Goal: Transaction & Acquisition: Purchase product/service

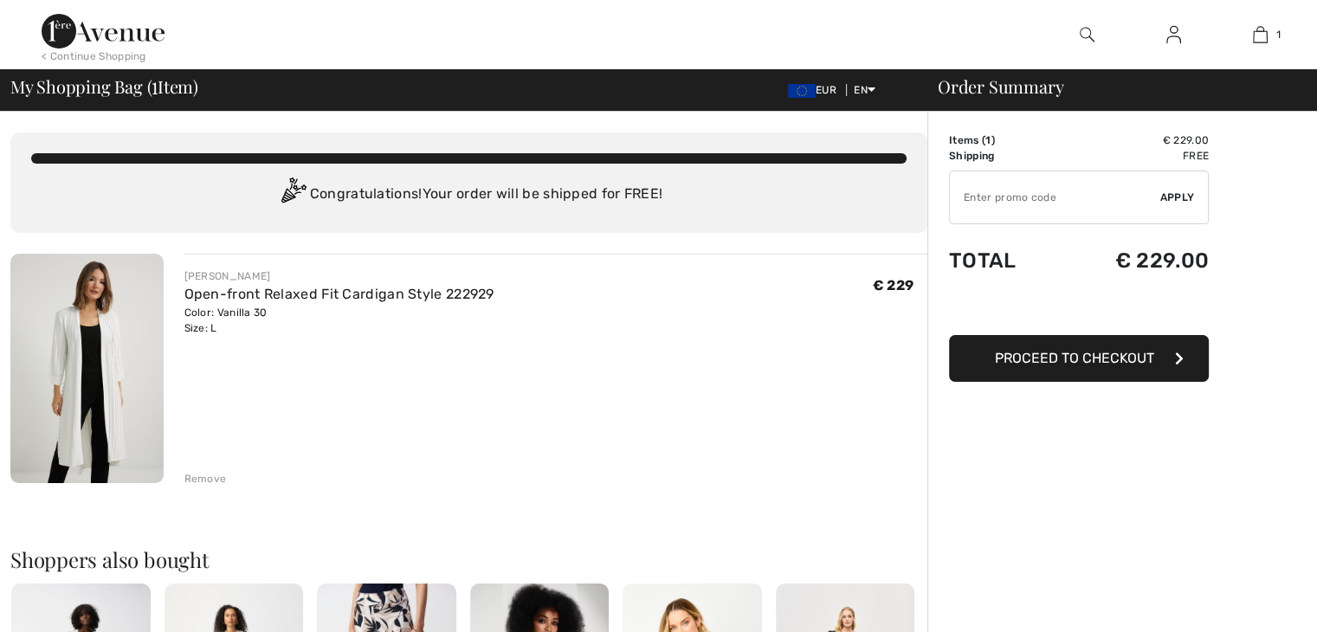
click at [816, 89] on span "EUR" at bounding box center [815, 90] width 55 height 12
click at [823, 91] on span "EUR" at bounding box center [815, 90] width 55 height 12
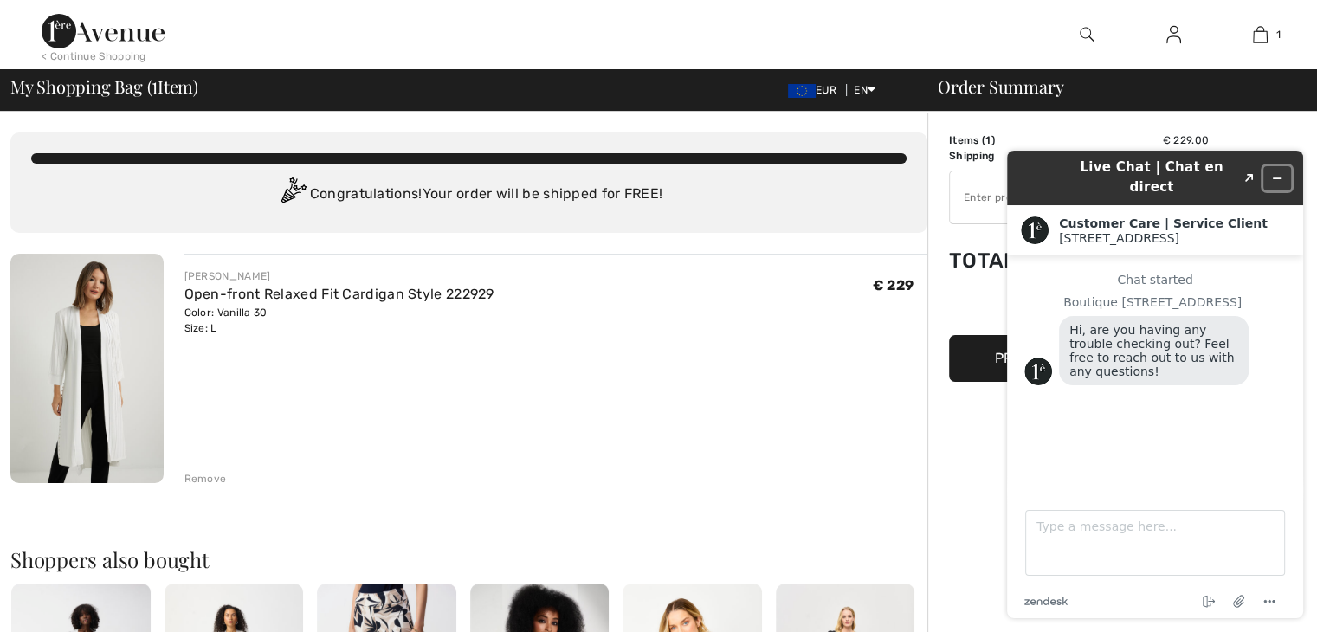
click at [1282, 172] on icon "Minimize widget" at bounding box center [1277, 178] width 12 height 12
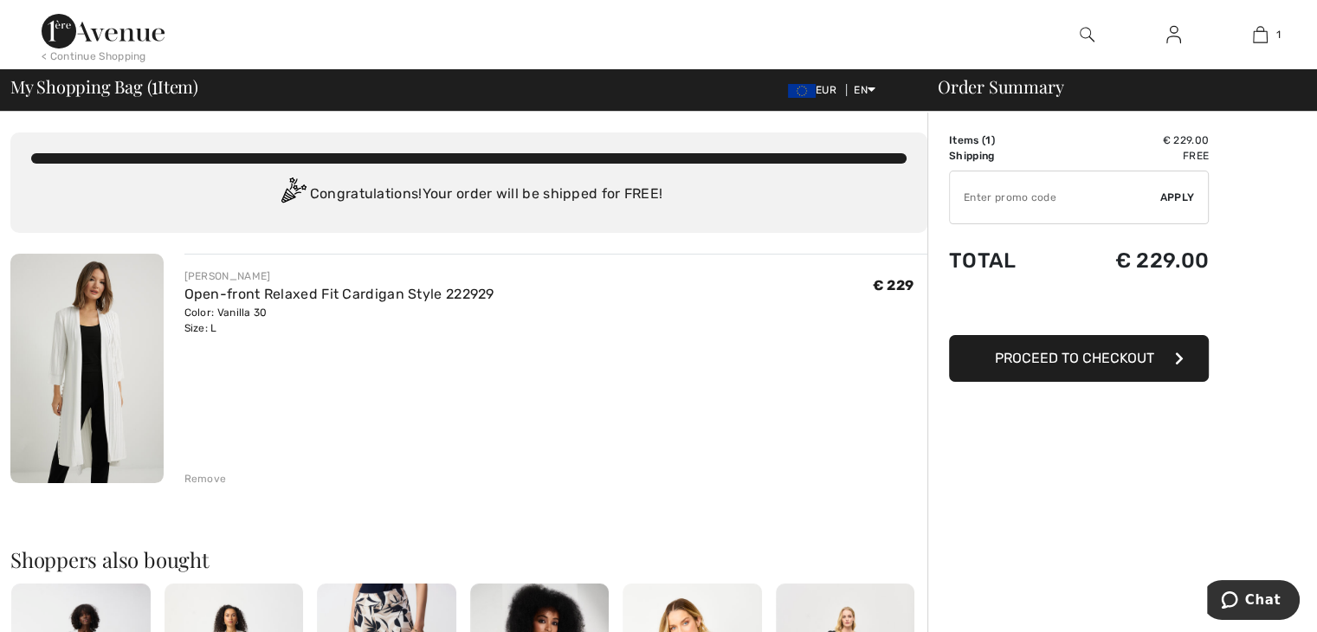
click at [994, 205] on input "TEXT" at bounding box center [1055, 197] width 210 height 52
type input "NEW15"
click at [1184, 358] on button "Proceed to Checkout" at bounding box center [1079, 358] width 260 height 47
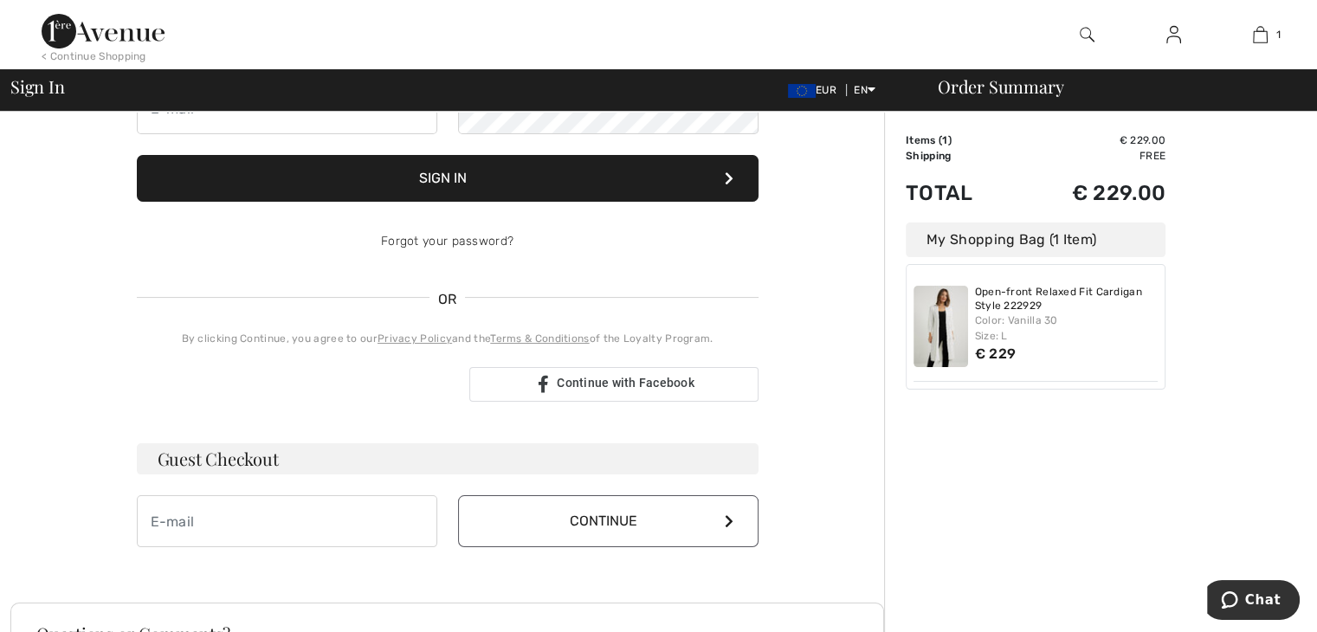
scroll to position [214, 0]
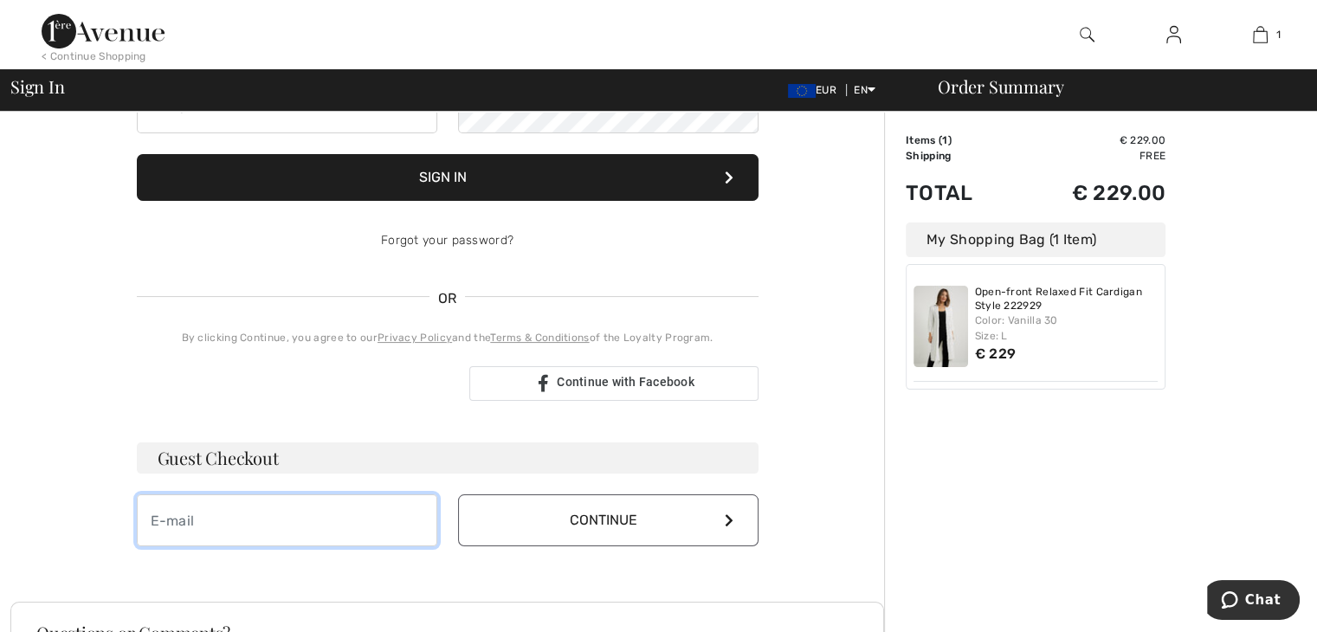
click at [329, 520] on input "email" at bounding box center [287, 520] width 300 height 52
type input "karin.husnelder@gmail.com"
click at [731, 518] on icon at bounding box center [729, 520] width 9 height 14
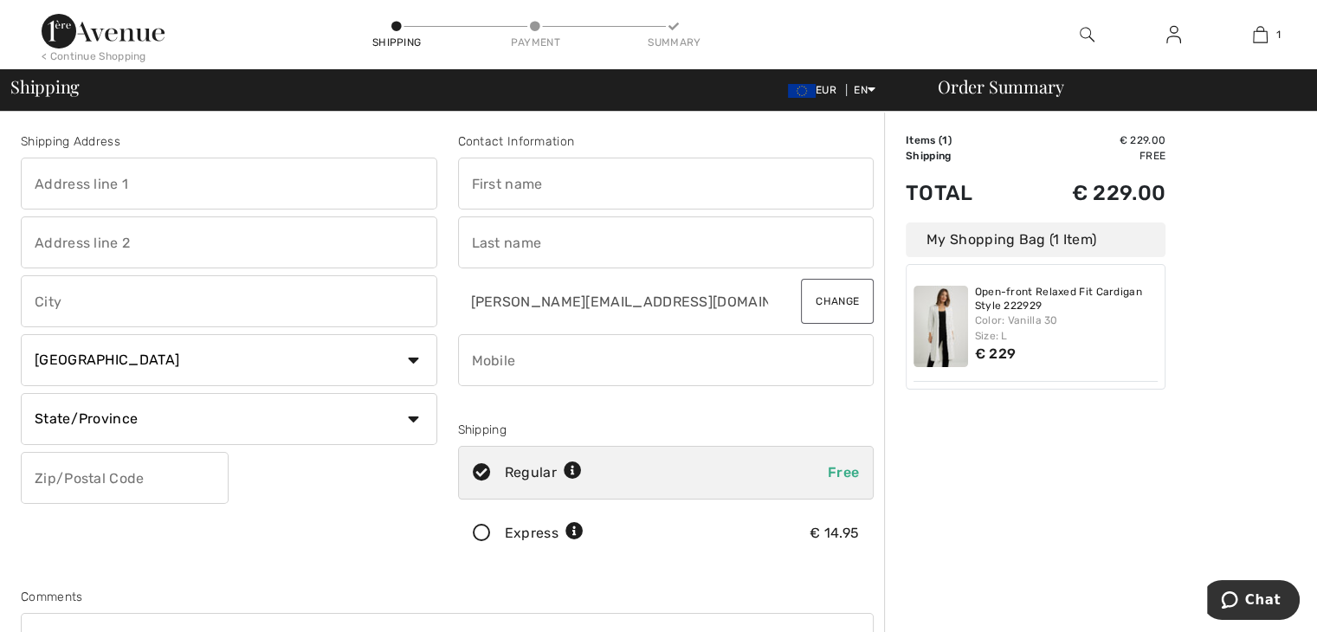
click at [413, 360] on select "Country Canada United States Afghanistan Aland Islands Albania Algeria American…" at bounding box center [229, 360] width 416 height 52
click at [21, 334] on select "Country Canada United States Afghanistan Aland Islands Albania Algeria American…" at bounding box center [229, 360] width 416 height 52
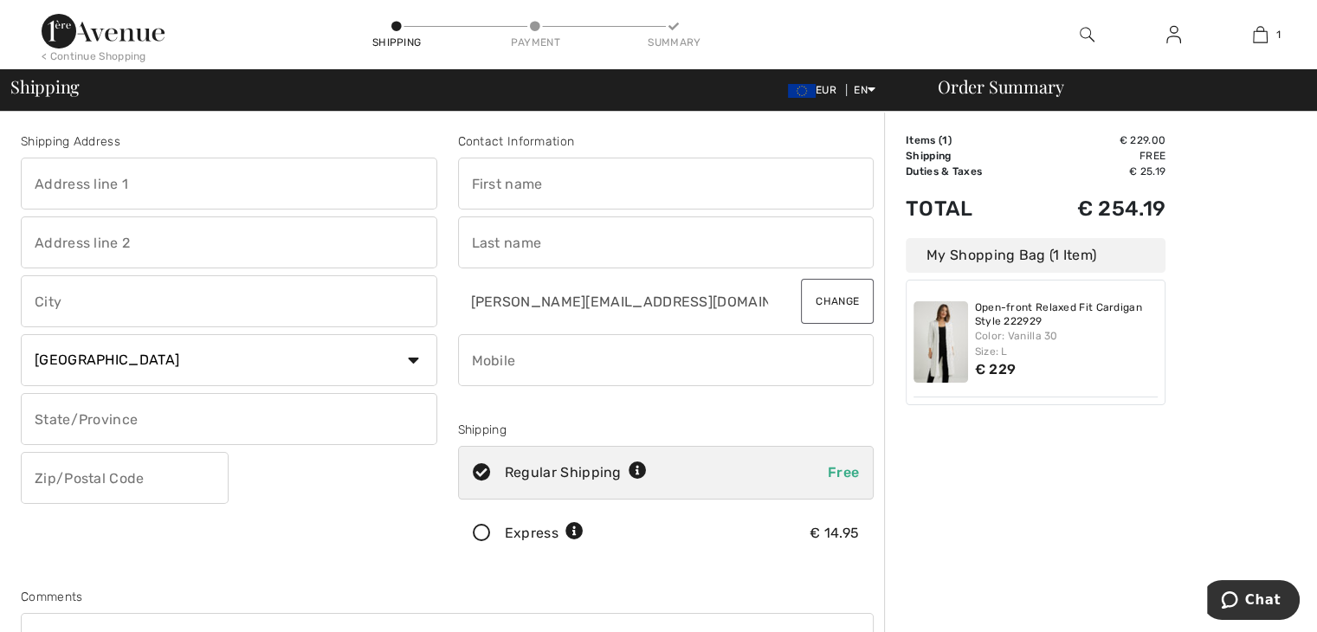
click at [410, 356] on select "Country Canada United States Afghanistan Aland Islands Albania Algeria American…" at bounding box center [229, 360] width 416 height 52
click at [21, 334] on select "Country Canada United States Afghanistan Aland Islands Albania Algeria American…" at bounding box center [229, 360] width 416 height 52
click at [413, 364] on select "Country Canada United States Afghanistan Aland Islands Albania Algeria American…" at bounding box center [229, 360] width 416 height 52
click at [21, 334] on select "Country Canada United States Afghanistan Aland Islands Albania Algeria American…" at bounding box center [229, 360] width 416 height 52
click at [415, 354] on select "Country Canada United States Afghanistan Aland Islands Albania Algeria American…" at bounding box center [229, 360] width 416 height 52
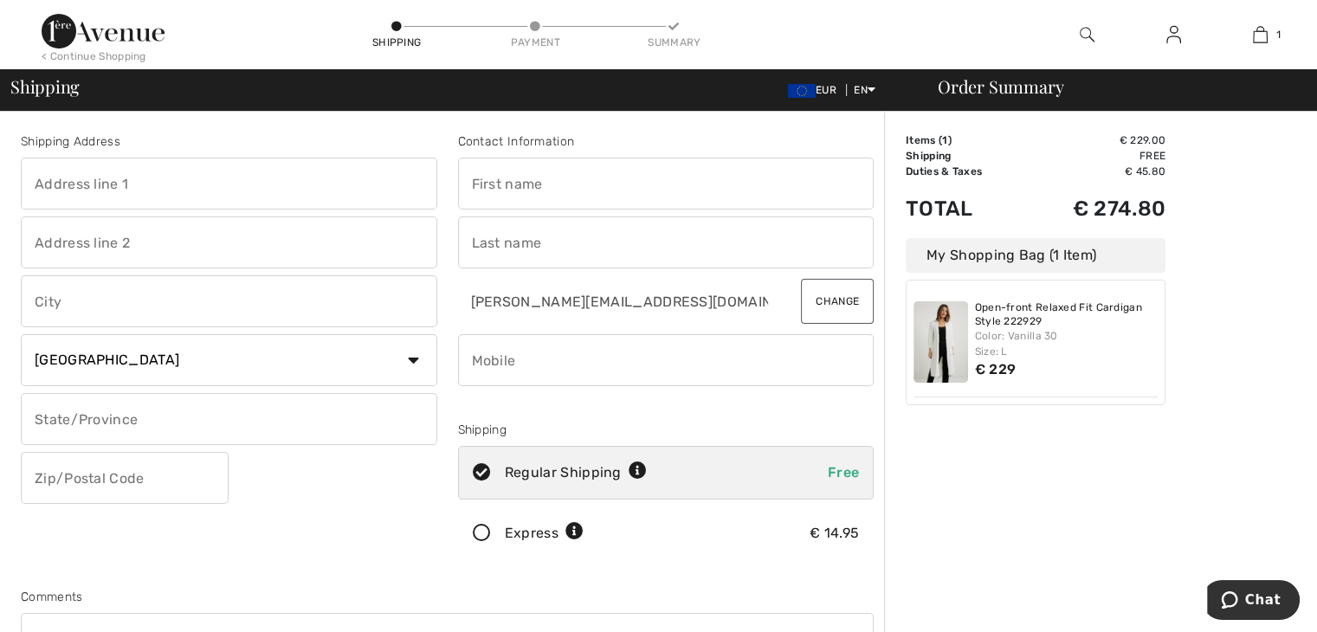
click at [21, 334] on select "Country Canada United States Afghanistan Aland Islands Albania Algeria American…" at bounding box center [229, 360] width 416 height 52
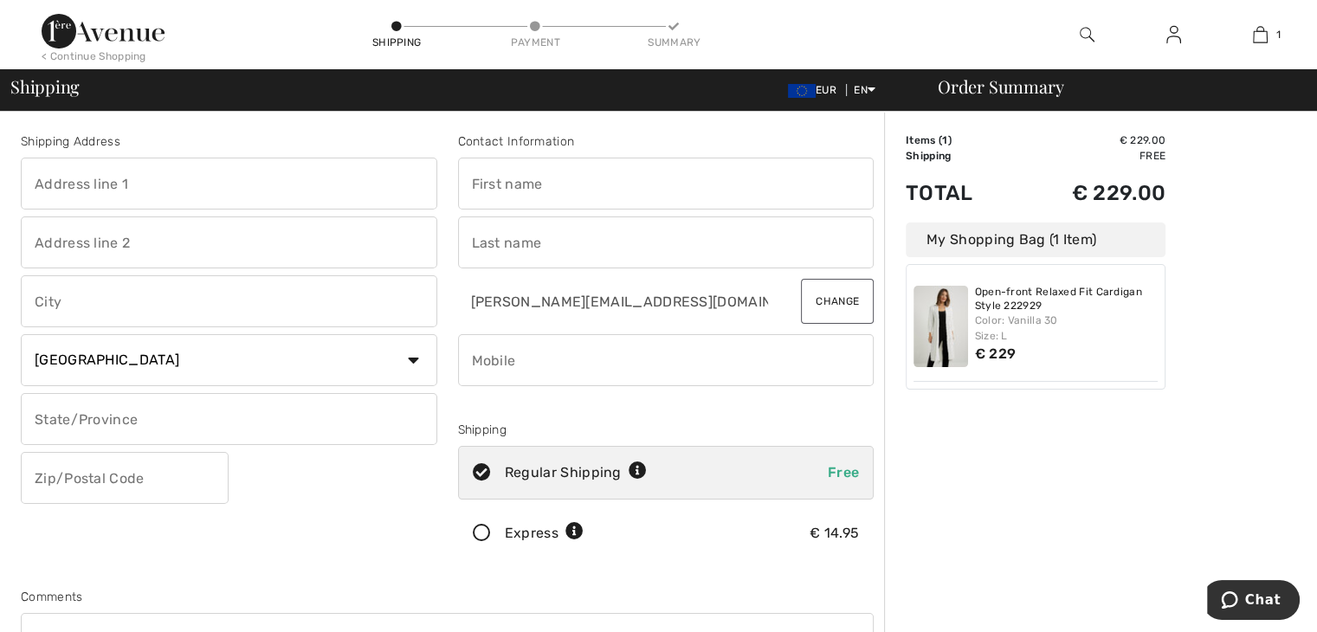
click at [410, 359] on select "Country Canada United States Afghanistan Aland Islands Albania Algeria American…" at bounding box center [229, 360] width 416 height 52
click at [21, 334] on select "Country Canada United States Afghanistan Aland Islands Albania Algeria American…" at bounding box center [229, 360] width 416 height 52
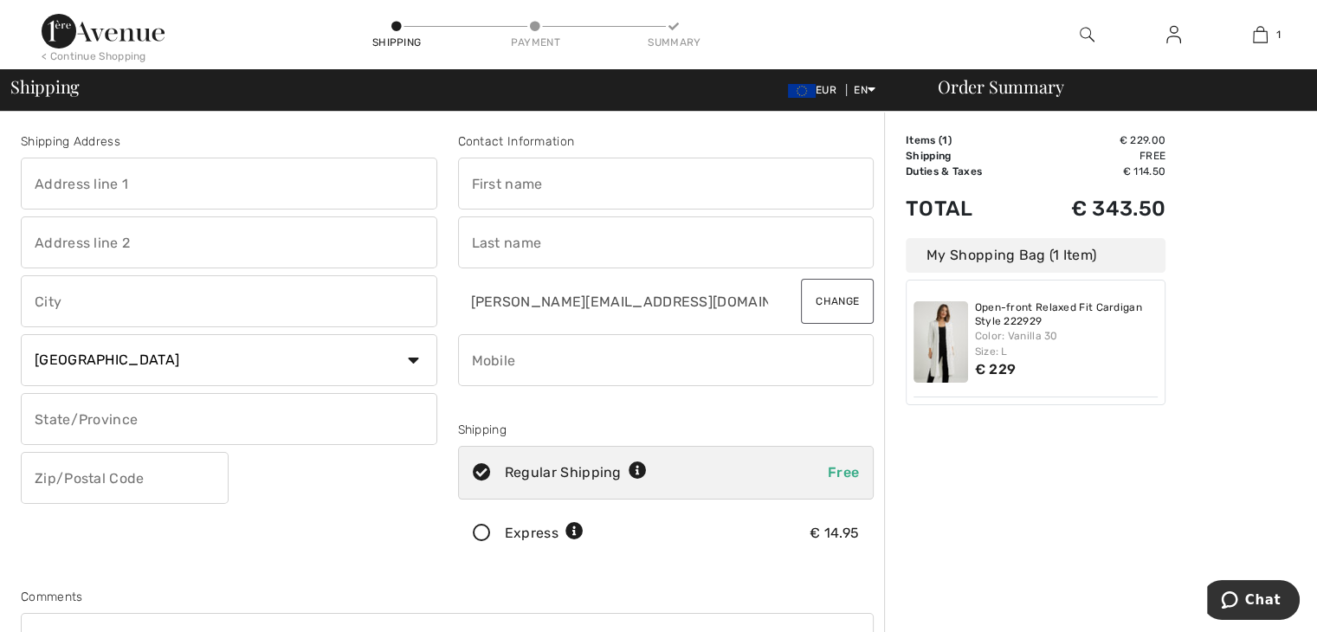
click at [410, 353] on select "Country Canada United States Afghanistan Aland Islands Albania Algeria American…" at bounding box center [229, 360] width 416 height 52
select select "IT"
click at [21, 334] on select "Country Canada United States Afghanistan Aland Islands Albania Algeria American…" at bounding box center [229, 360] width 416 height 52
